Goal: Information Seeking & Learning: Compare options

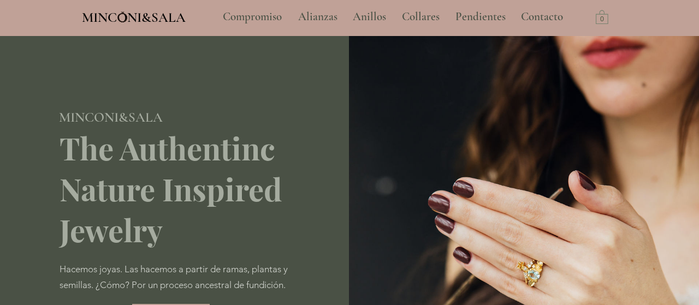
type input "**********"
select select "**********"
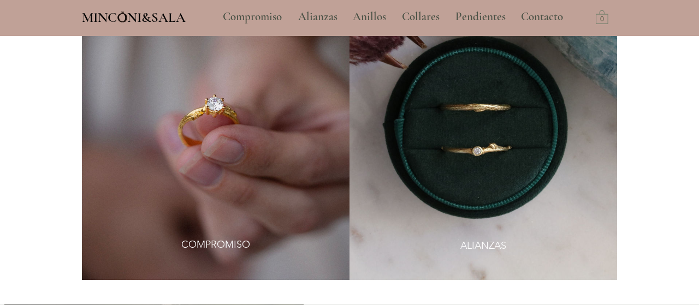
scroll to position [682, 0]
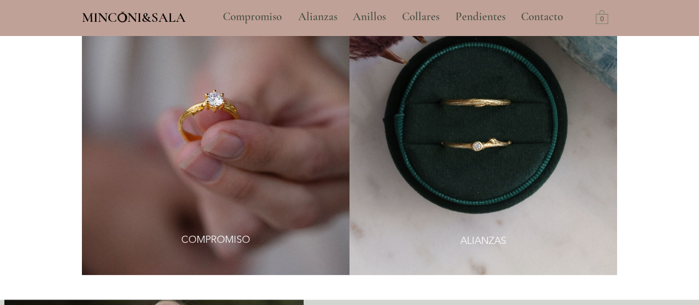
click at [549, 109] on img at bounding box center [482, 123] width 267 height 305
click at [490, 234] on span "ALIANZAS" at bounding box center [483, 241] width 46 height 14
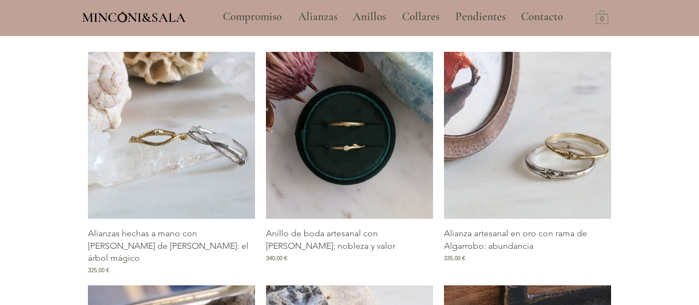
scroll to position [489, 0]
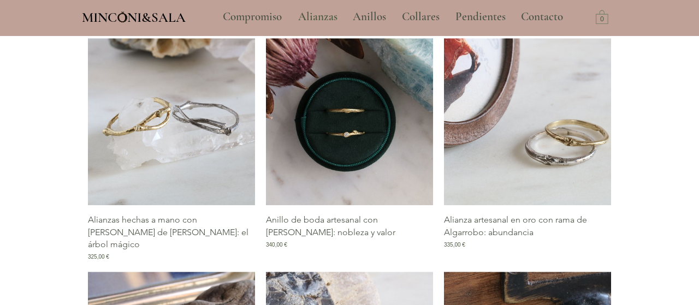
click at [174, 120] on img "Galería de Alianzas hechas a mano con rama de Celtis: el árbol mágico" at bounding box center [171, 121] width 167 height 167
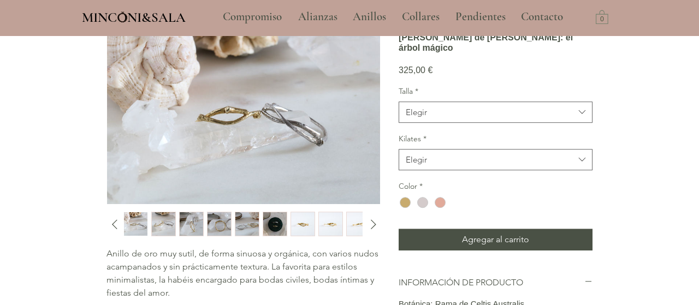
scroll to position [97, 0]
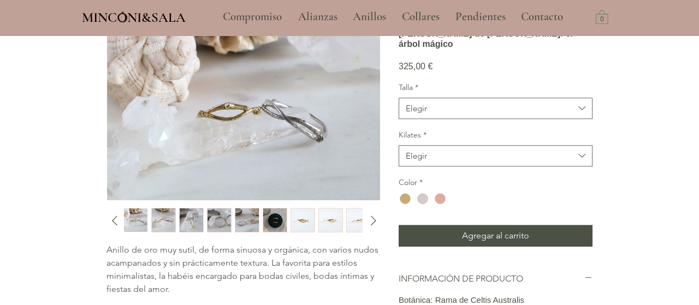
click at [294, 219] on img "7 / 15" at bounding box center [302, 221] width 23 height 24
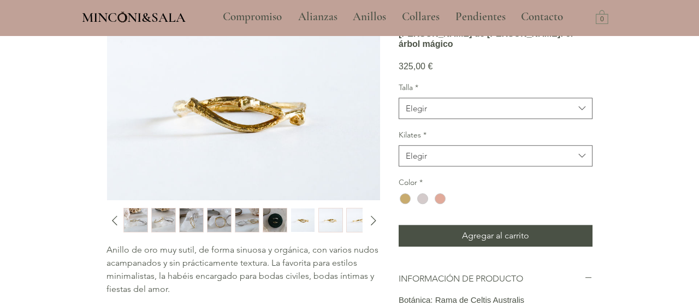
click at [331, 221] on img "8 / 15" at bounding box center [330, 221] width 23 height 24
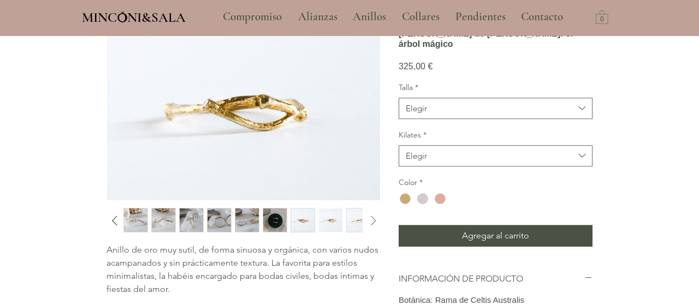
click at [366, 222] on icon "Diapositiva siguiente" at bounding box center [373, 220] width 16 height 16
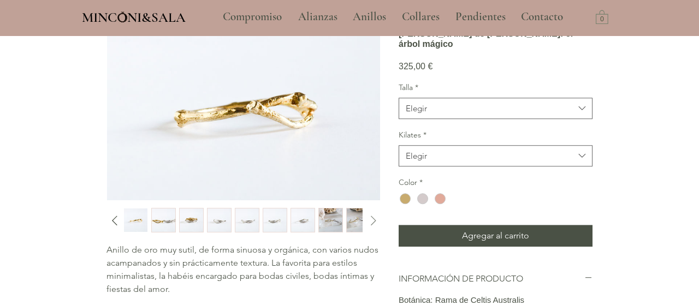
click at [377, 218] on icon "Diapositiva siguiente" at bounding box center [373, 220] width 16 height 16
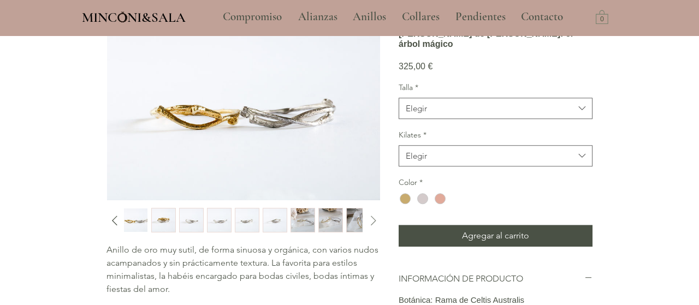
scroll to position [78, 0]
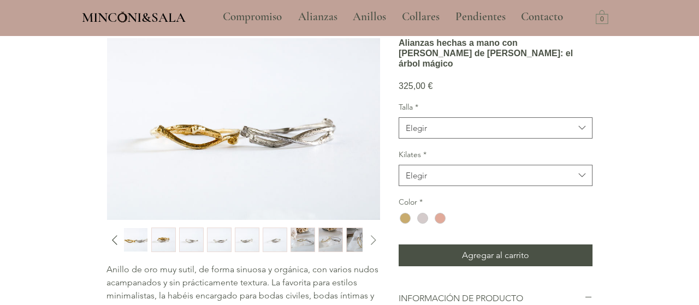
click at [163, 238] on img "11 / 15" at bounding box center [163, 240] width 23 height 24
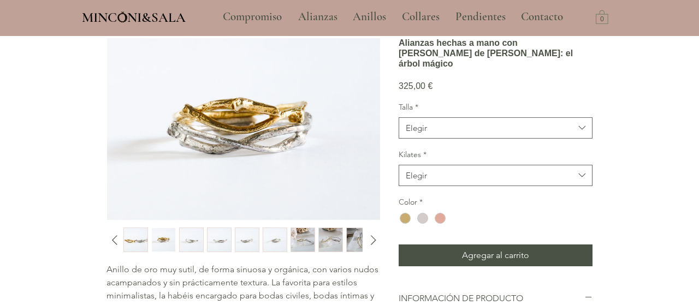
click at [193, 233] on img "12 / 15" at bounding box center [191, 240] width 23 height 24
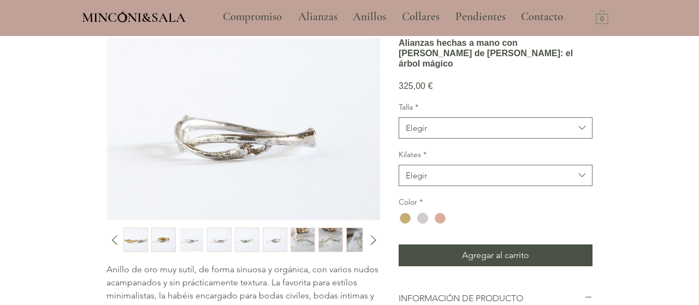
click at [212, 235] on img "13 / 15" at bounding box center [218, 240] width 23 height 24
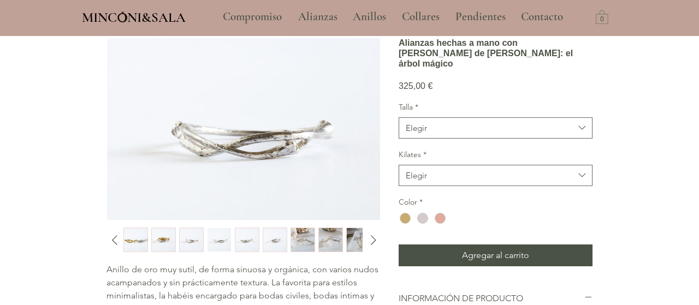
click at [169, 238] on img "11 / 15" at bounding box center [163, 240] width 23 height 24
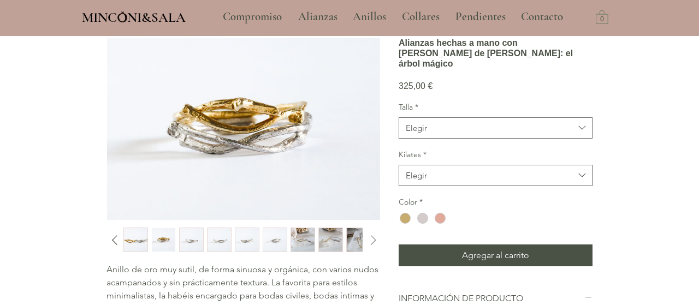
click at [372, 235] on icon "Diapositiva siguiente" at bounding box center [373, 240] width 16 height 16
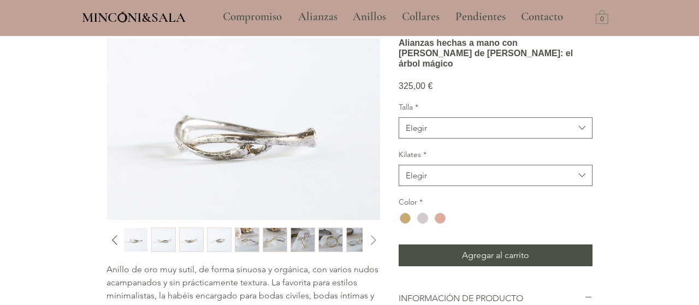
click at [372, 235] on icon "Diapositiva siguiente" at bounding box center [373, 240] width 16 height 16
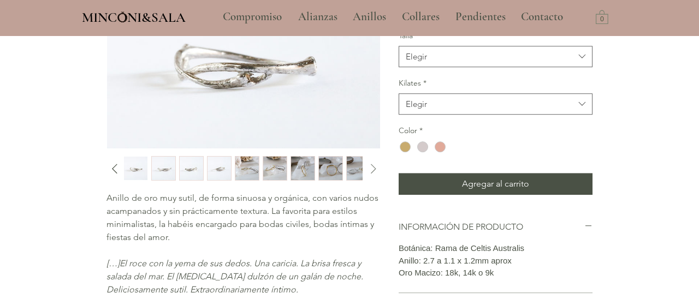
scroll to position [147, 0]
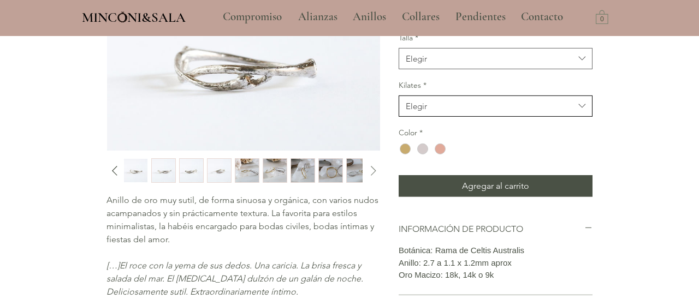
click at [515, 117] on button "Elegir" at bounding box center [495, 106] width 194 height 21
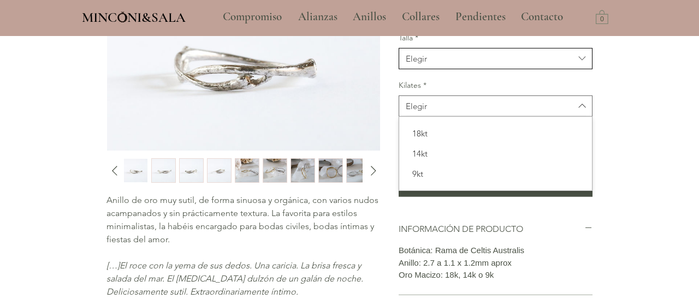
click at [510, 64] on span "Elegir" at bounding box center [490, 58] width 168 height 11
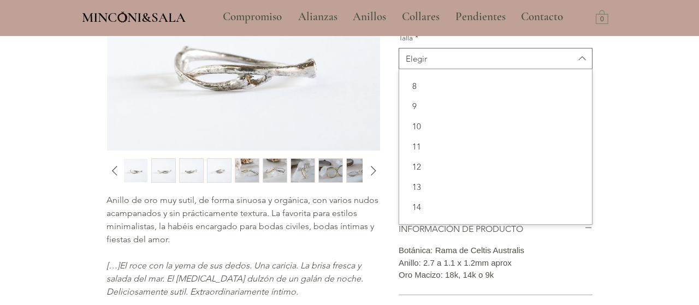
click at [681, 86] on div "main content" at bounding box center [349, 166] width 699 height 554
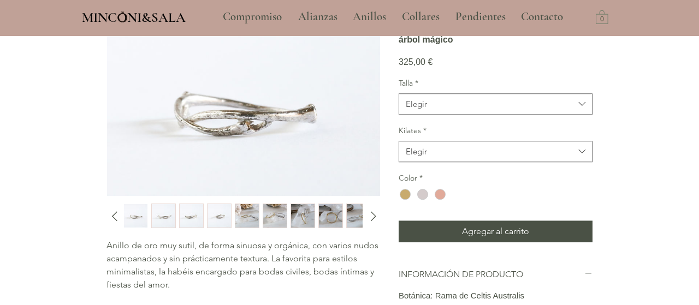
scroll to position [0, 0]
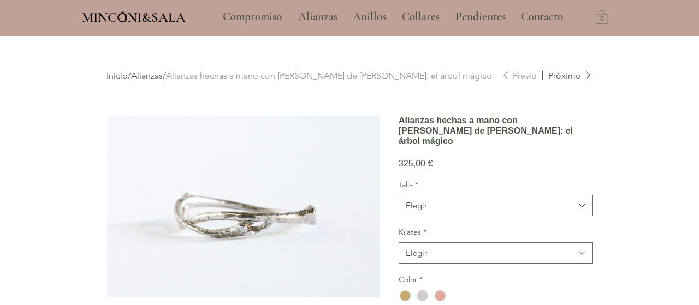
click at [567, 78] on link "Próximo" at bounding box center [567, 76] width 50 height 12
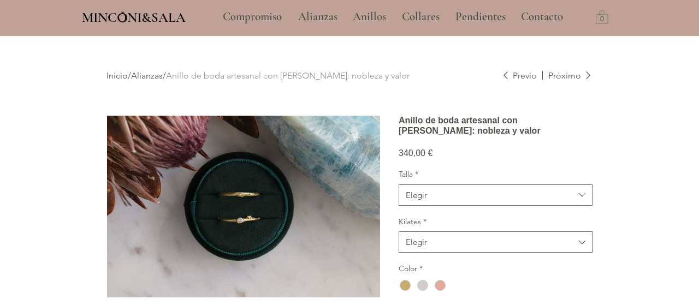
click at [572, 78] on link "Próximo" at bounding box center [567, 76] width 50 height 12
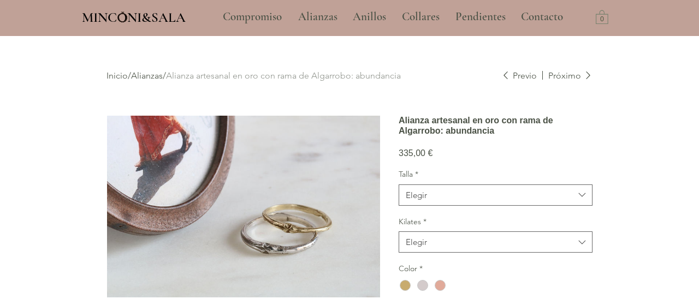
click at [574, 80] on link "Próximo" at bounding box center [567, 76] width 50 height 12
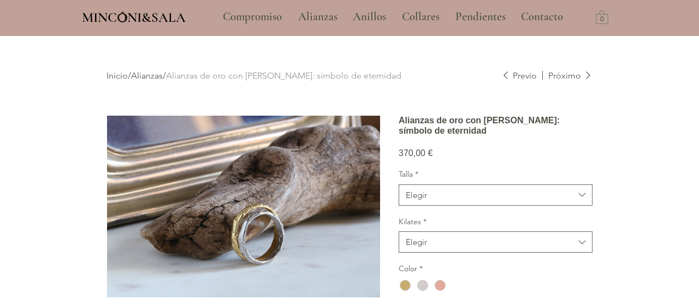
click at [574, 80] on link "Próximo" at bounding box center [567, 76] width 50 height 12
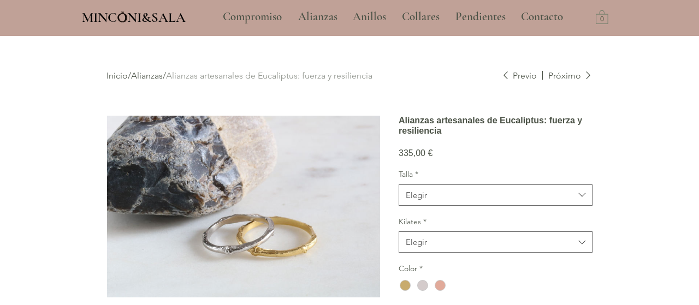
click at [574, 80] on link "Próximo" at bounding box center [567, 76] width 50 height 12
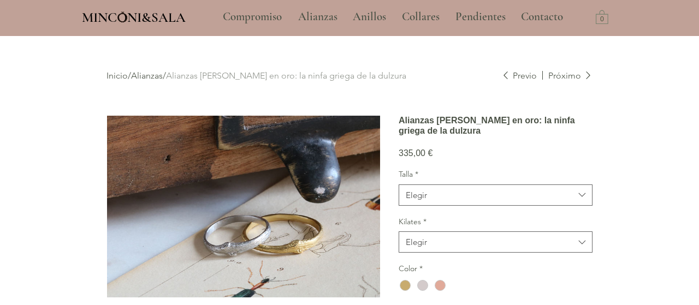
click at [574, 80] on link "Próximo" at bounding box center [567, 76] width 50 height 12
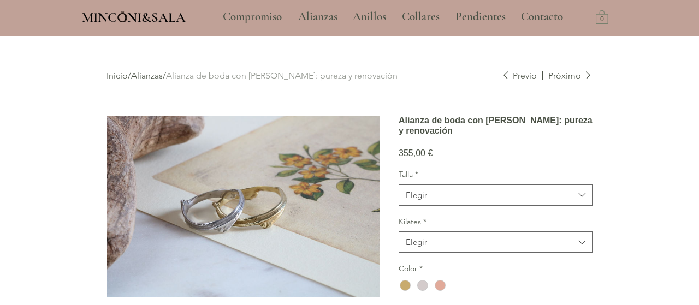
click at [577, 82] on link "Próximo" at bounding box center [567, 76] width 50 height 12
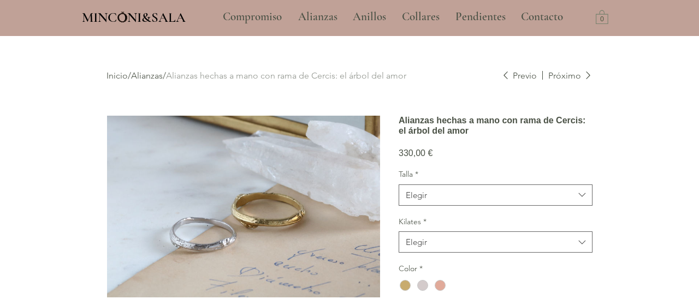
click at [578, 75] on link "Próximo" at bounding box center [567, 76] width 50 height 12
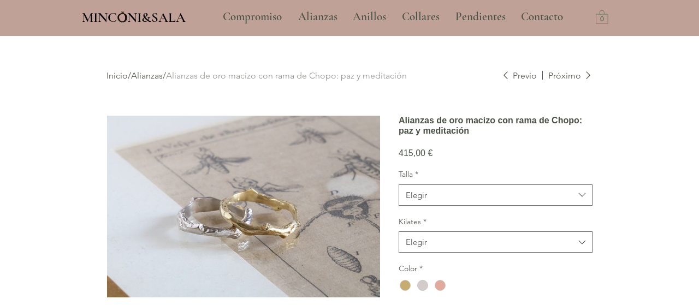
click at [572, 78] on link "Próximo" at bounding box center [567, 76] width 50 height 12
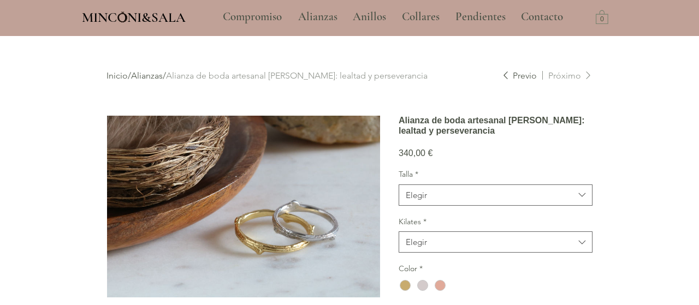
click at [572, 78] on link "Próximo" at bounding box center [567, 76] width 50 height 12
